Goal: Communication & Community: Share content

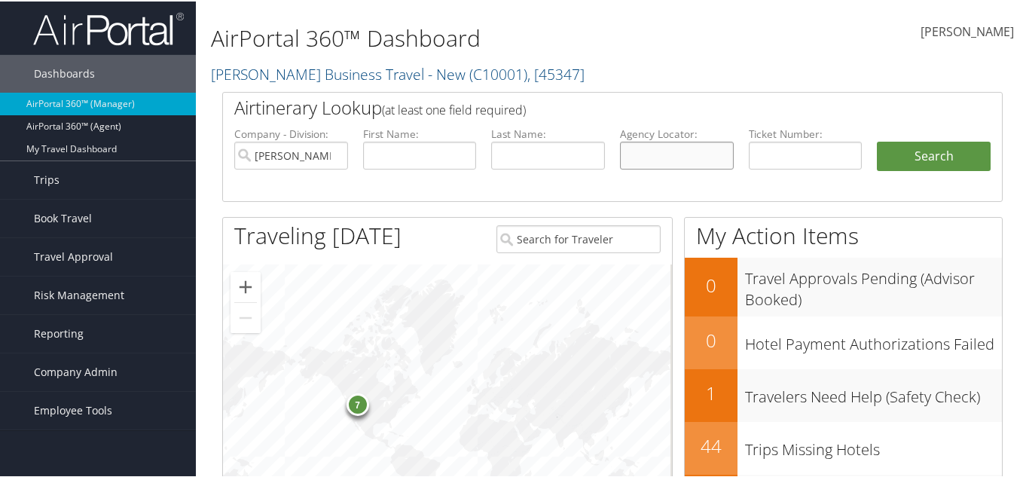
click at [684, 156] on input "text" at bounding box center [677, 154] width 114 height 28
paste input "D7R3MY"
type input "D7R3MY"
click at [927, 157] on button "Search" at bounding box center [934, 155] width 114 height 30
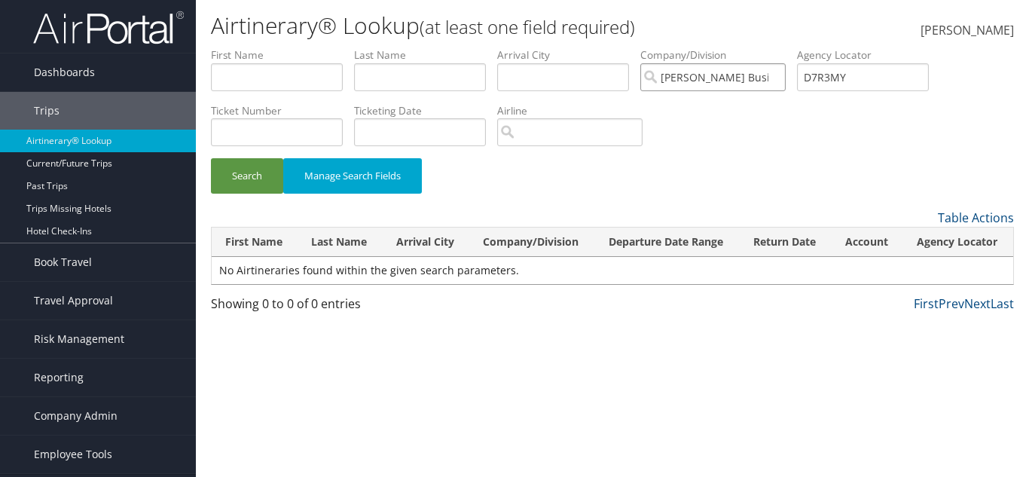
click at [786, 78] on input "[PERSON_NAME] Business Travel - New" at bounding box center [712, 77] width 145 height 28
click at [222, 167] on button "Search" at bounding box center [247, 175] width 72 height 35
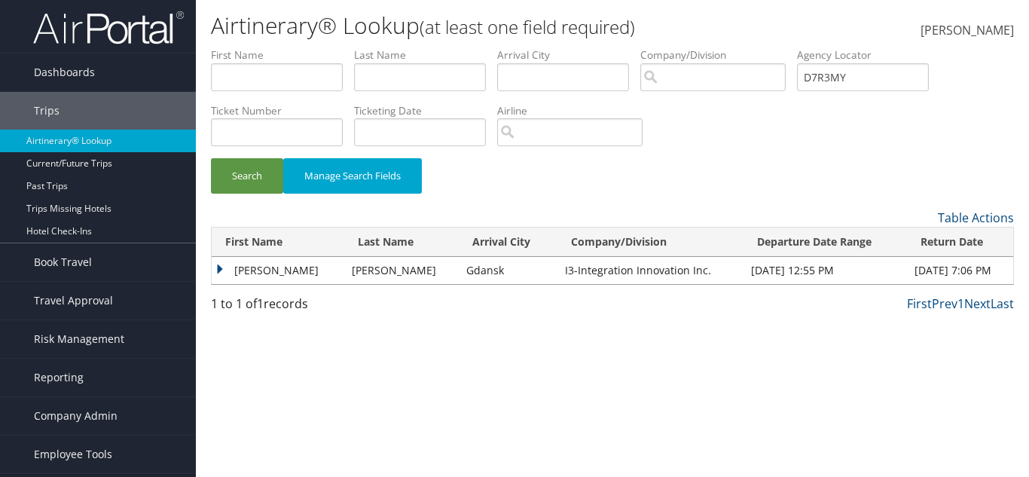
click at [226, 268] on td "BRANDON NEAL SMITH" at bounding box center [278, 270] width 133 height 27
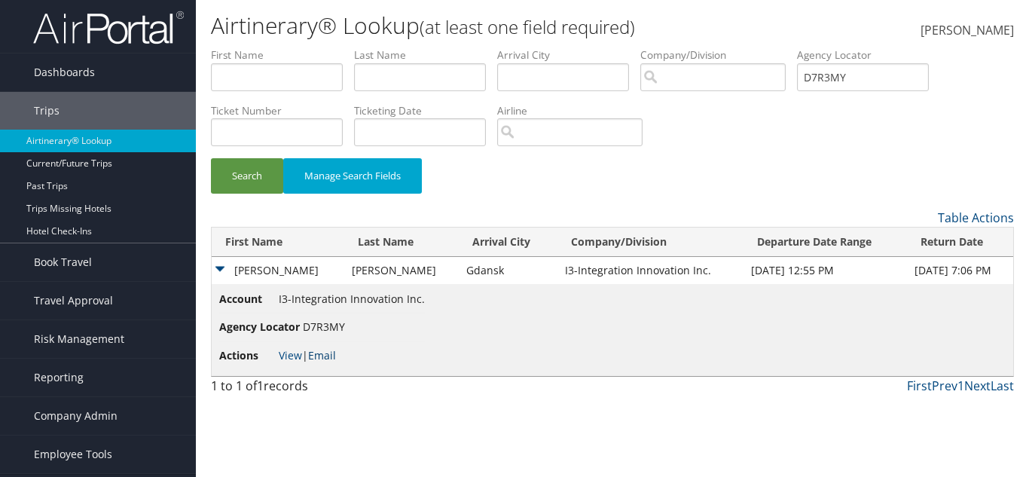
click at [315, 359] on link "Email" at bounding box center [322, 355] width 28 height 14
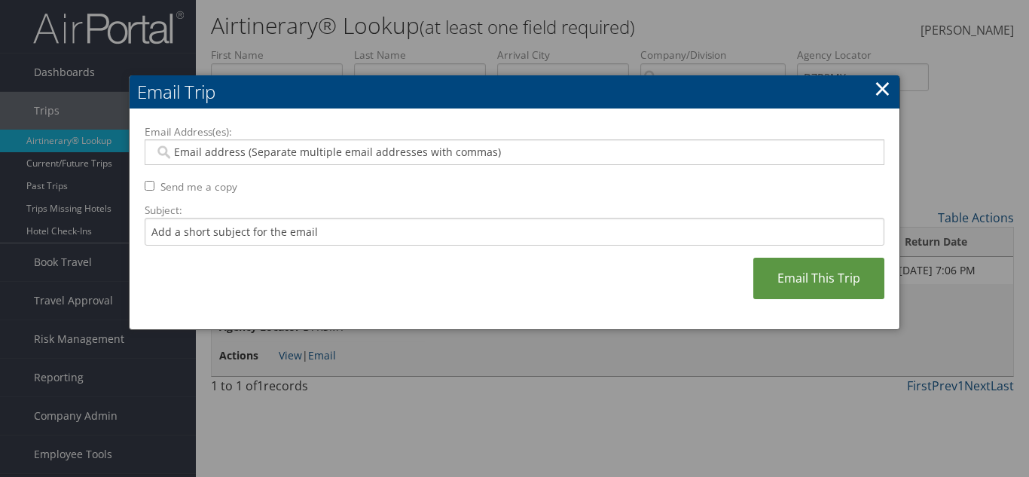
click at [205, 152] on input "Email Address(es):" at bounding box center [513, 152] width 719 height 15
click at [489, 152] on input "Email Address(es):" at bounding box center [513, 152] width 719 height 15
paste input "BRANDON.JENNINGS@I3-CORPS.COM"
type input "BRANDON.JENNINGS@I3-CORPS.COM"
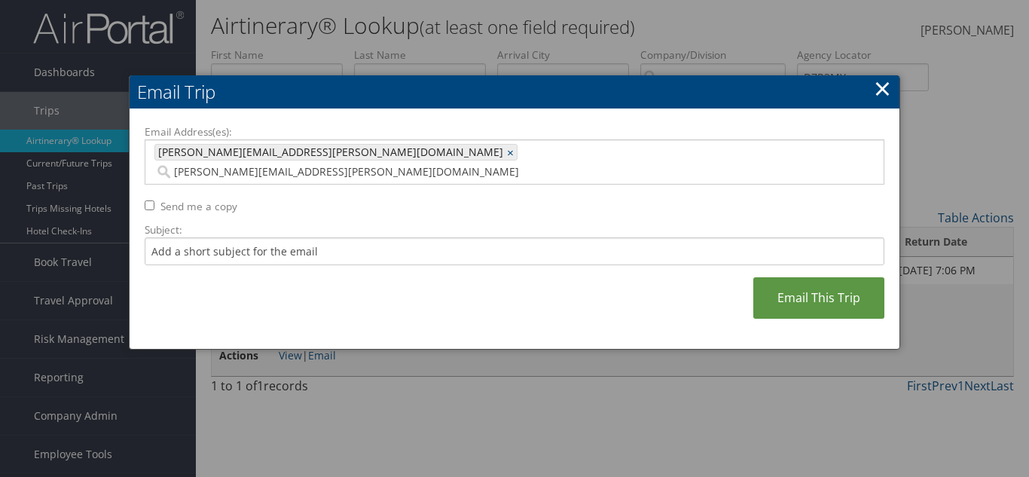
type input "BRANDON.JENNINGS@I3-CORPS.COM"
click at [444, 162] on div "BRANDON.JENNINGS@I3-CORPS.COM BRANDON.JENNINGS@I3-CORPS.COM ×" at bounding box center [515, 161] width 740 height 45
paste input "LORI.ALLEN@I3-CORPS.COM"
type input "LORI.ALLEN@I3-CORPS.COM"
type input "BRANDON.JENNINGS@I3-CORPS.COM, LORI.ALLEN@I3-CORPS.COM"
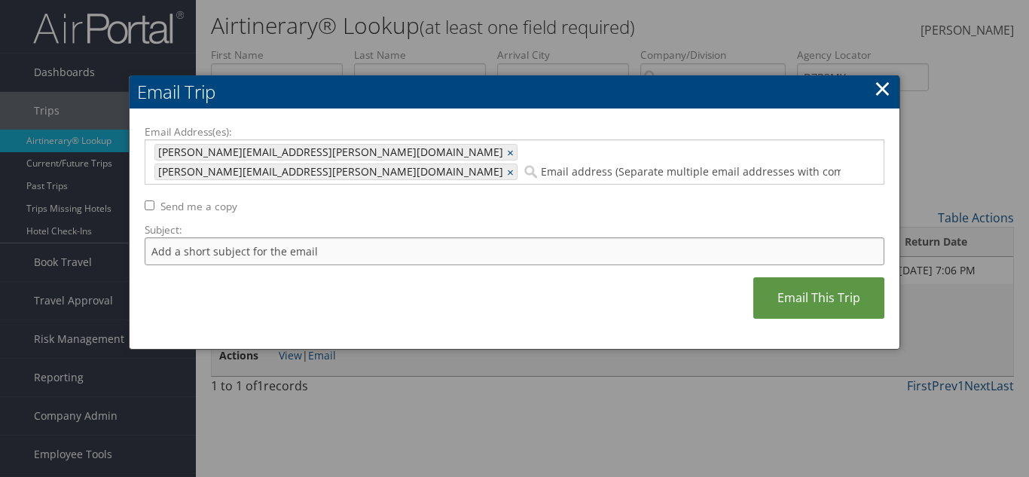
click at [386, 237] on input "Subject:" at bounding box center [515, 251] width 740 height 28
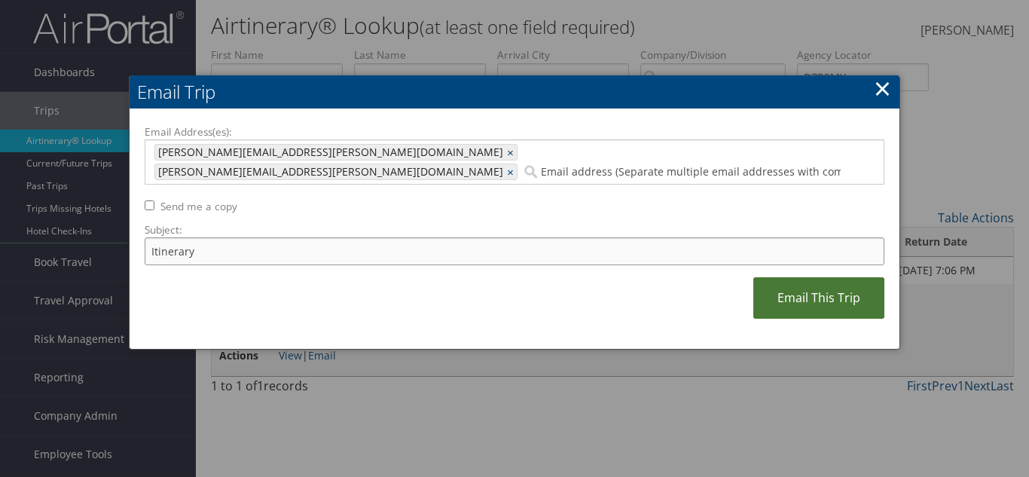
type input "Itinerary"
click at [786, 277] on link "Email This Trip" at bounding box center [818, 297] width 131 height 41
